Goal: Transaction & Acquisition: Download file/media

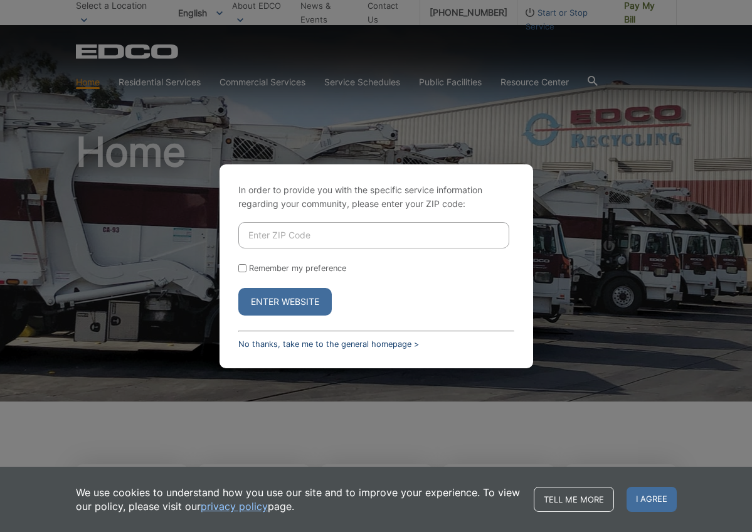
click at [264, 341] on link "No thanks, take me to the general homepage >" at bounding box center [328, 343] width 181 height 9
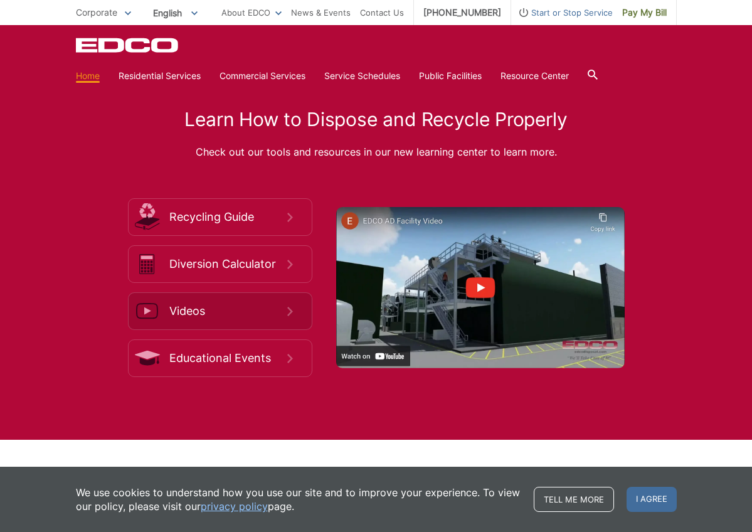
scroll to position [1753, 0]
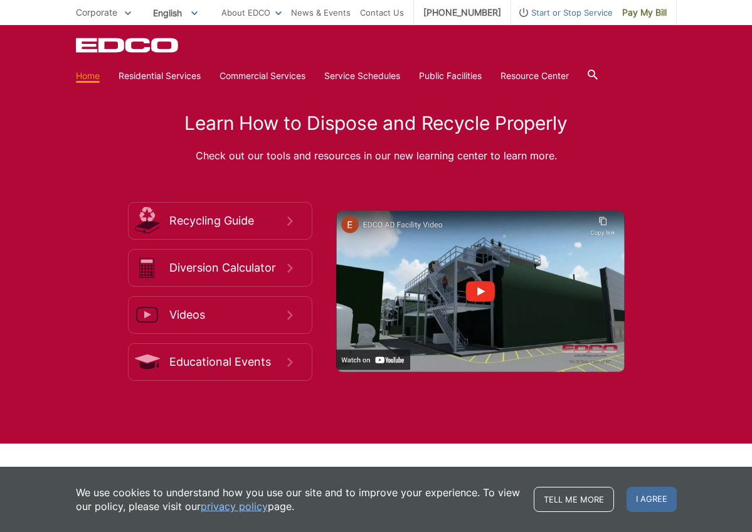
click at [112, 15] on span "Corporate" at bounding box center [96, 12] width 41 height 11
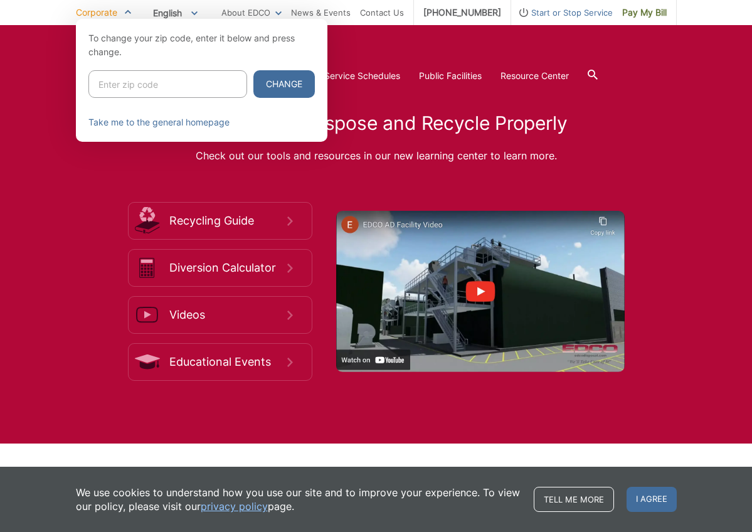
click at [112, 15] on span "Corporate" at bounding box center [96, 12] width 41 height 11
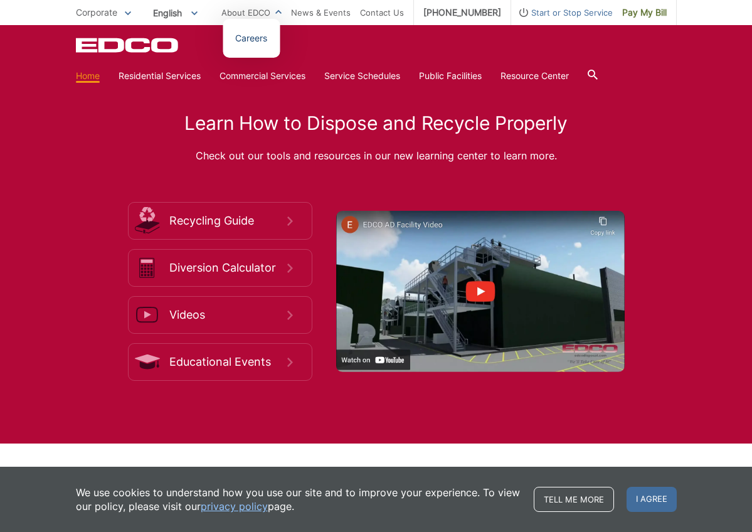
click at [267, 40] on link "Careers" at bounding box center [251, 38] width 32 height 14
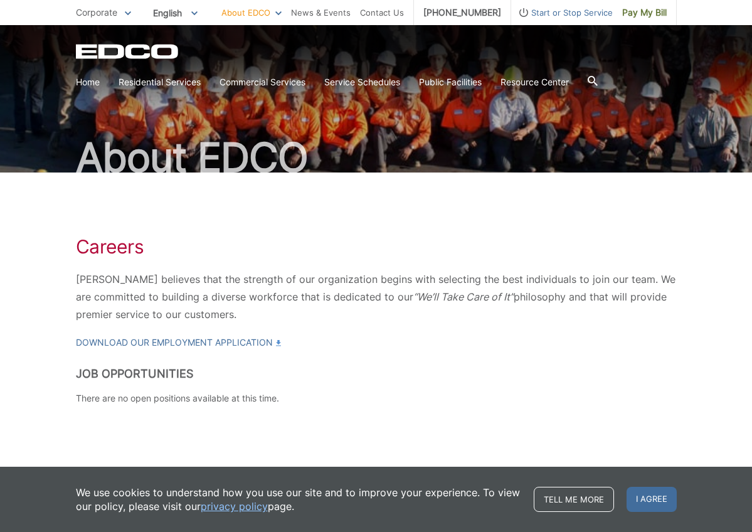
scroll to position [47, 0]
click at [661, 497] on span "I agree" at bounding box center [652, 499] width 50 height 25
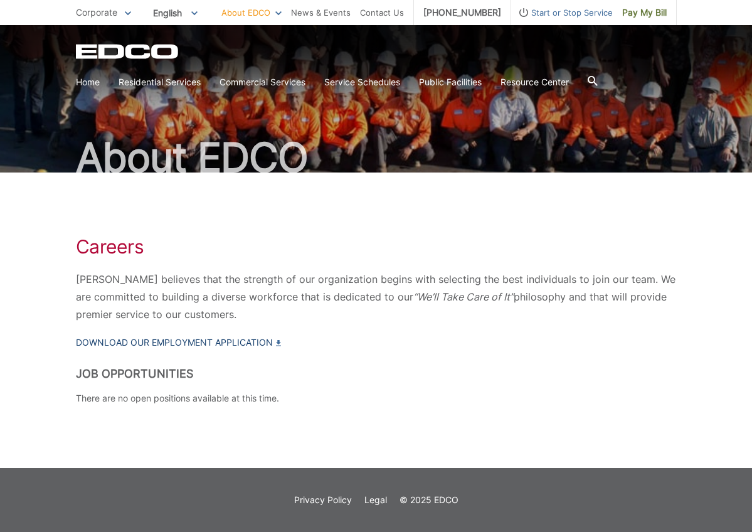
click at [166, 341] on link "Download our Employment Application" at bounding box center [178, 343] width 205 height 14
